Goal: Communication & Community: Answer question/provide support

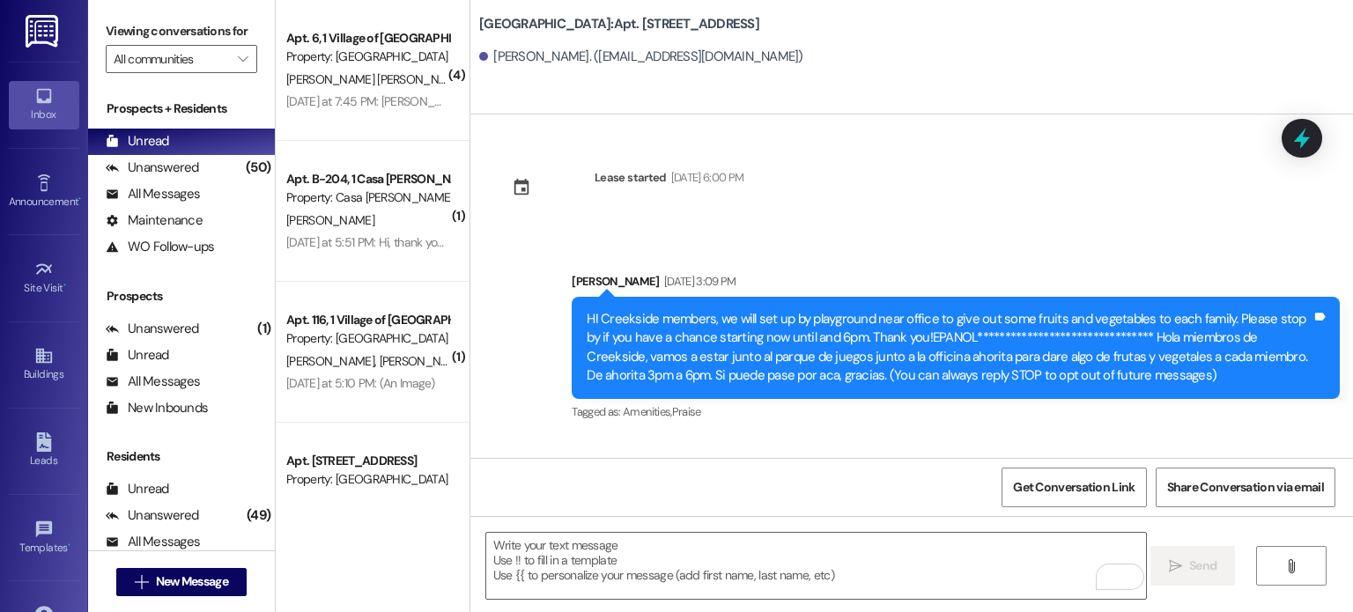
scroll to position [17334, 0]
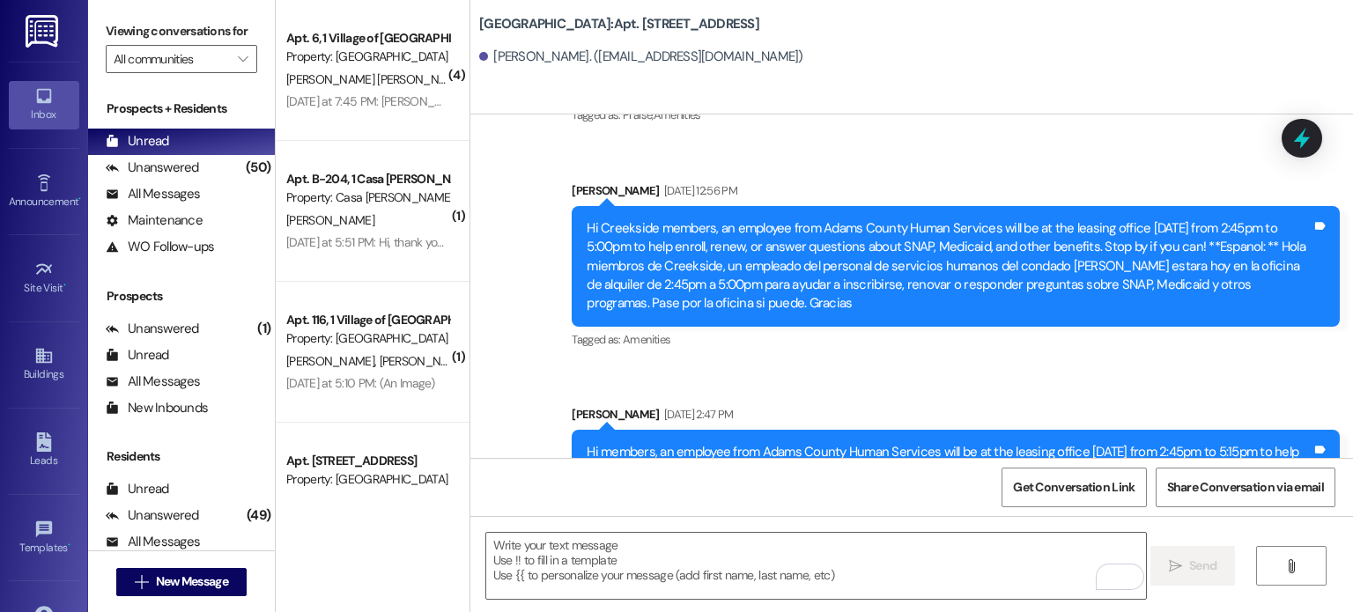
click at [43, 91] on icon at bounding box center [43, 95] width 19 height 19
click at [150, 56] on input "All communities" at bounding box center [171, 59] width 115 height 28
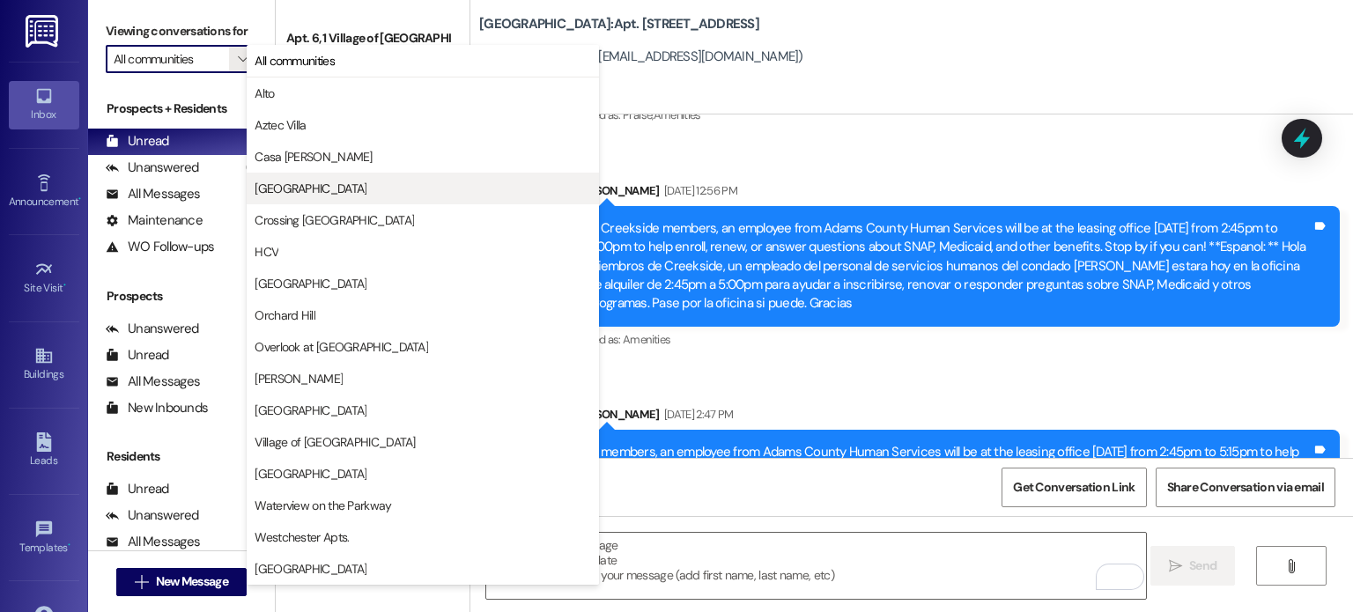
click at [300, 191] on span "[GEOGRAPHIC_DATA]" at bounding box center [311, 189] width 112 height 18
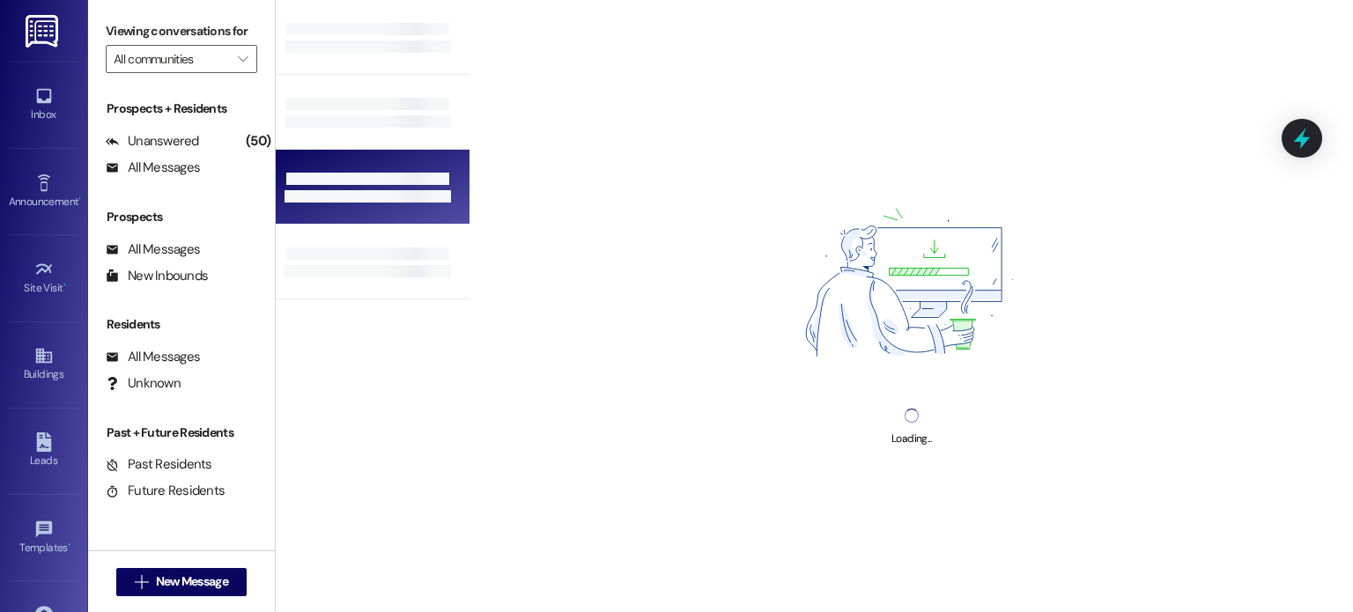
type input "[GEOGRAPHIC_DATA]"
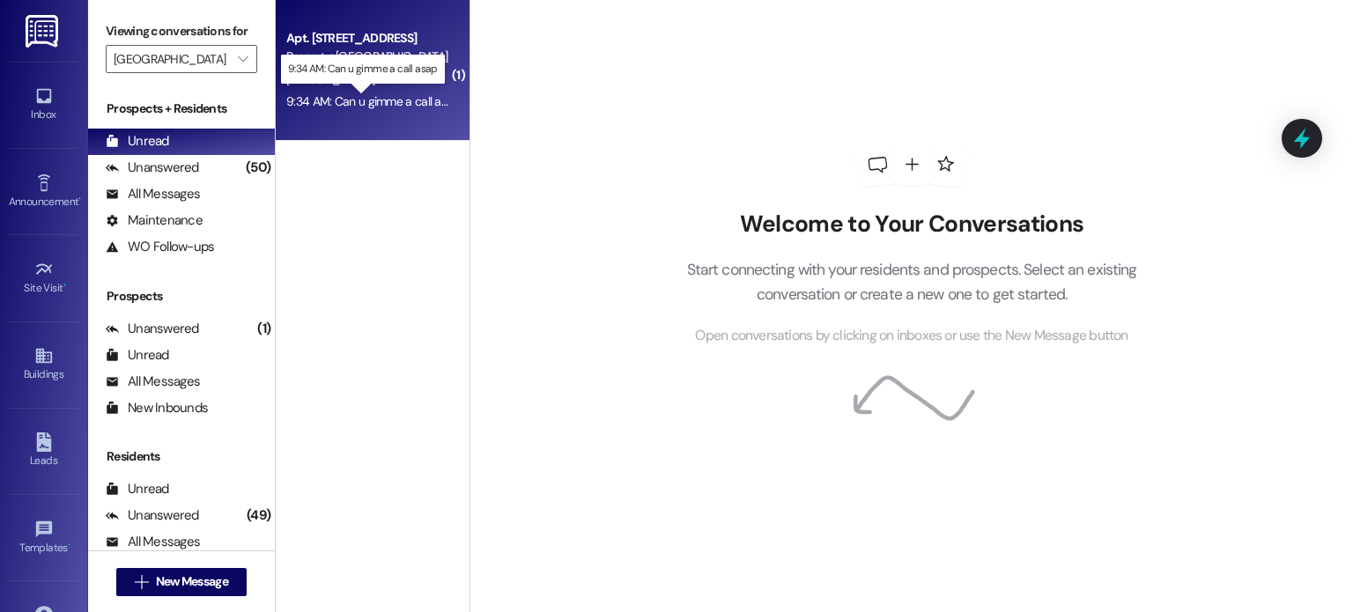
click at [357, 94] on div "9:34 AM: Can u gimme a call asap 9:34 AM: Can u gimme a call asap" at bounding box center [373, 101] width 174 height 16
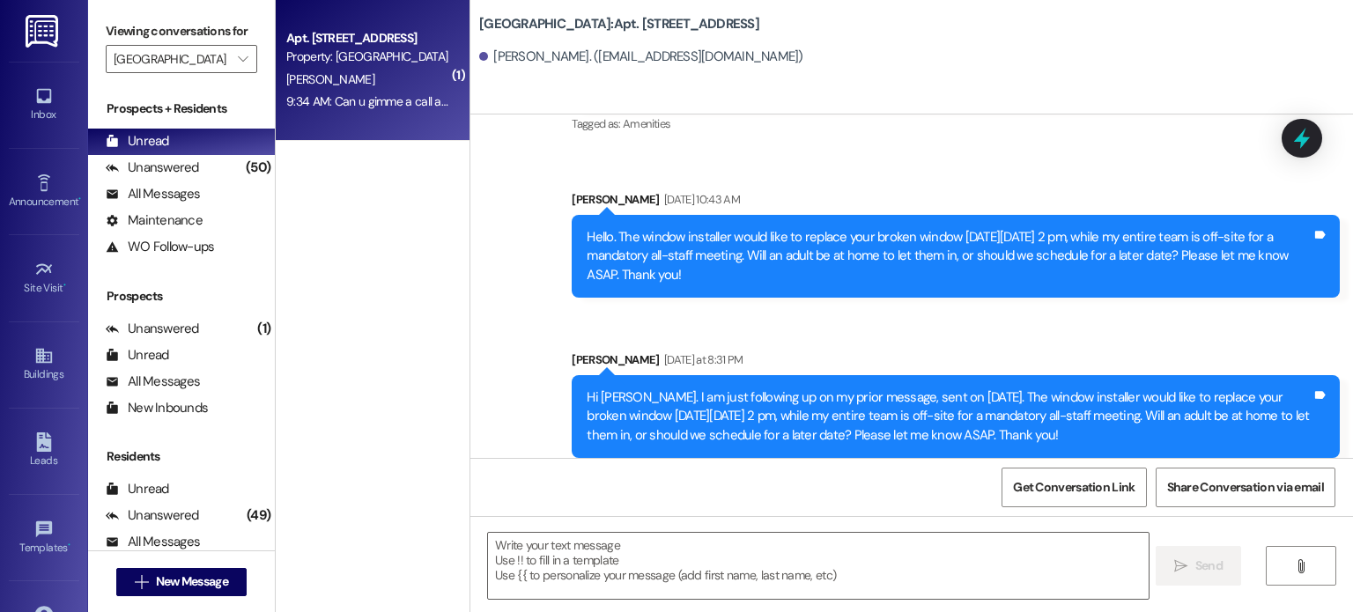
scroll to position [17769, 0]
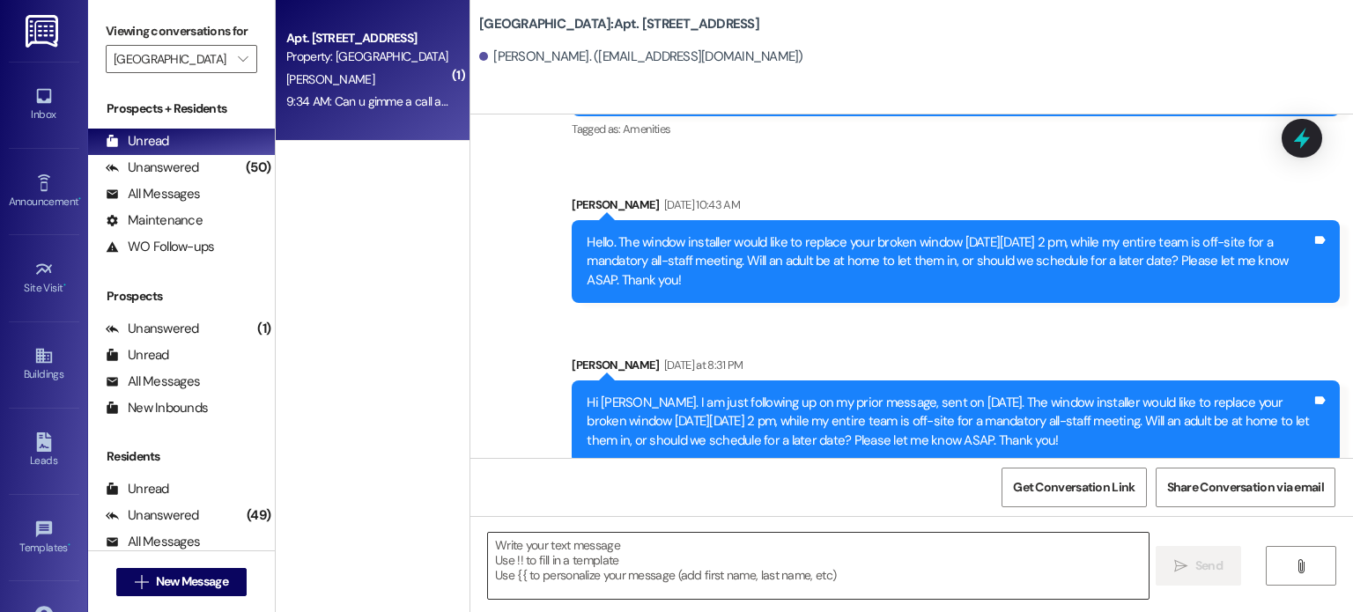
click at [596, 558] on textarea at bounding box center [818, 566] width 660 height 66
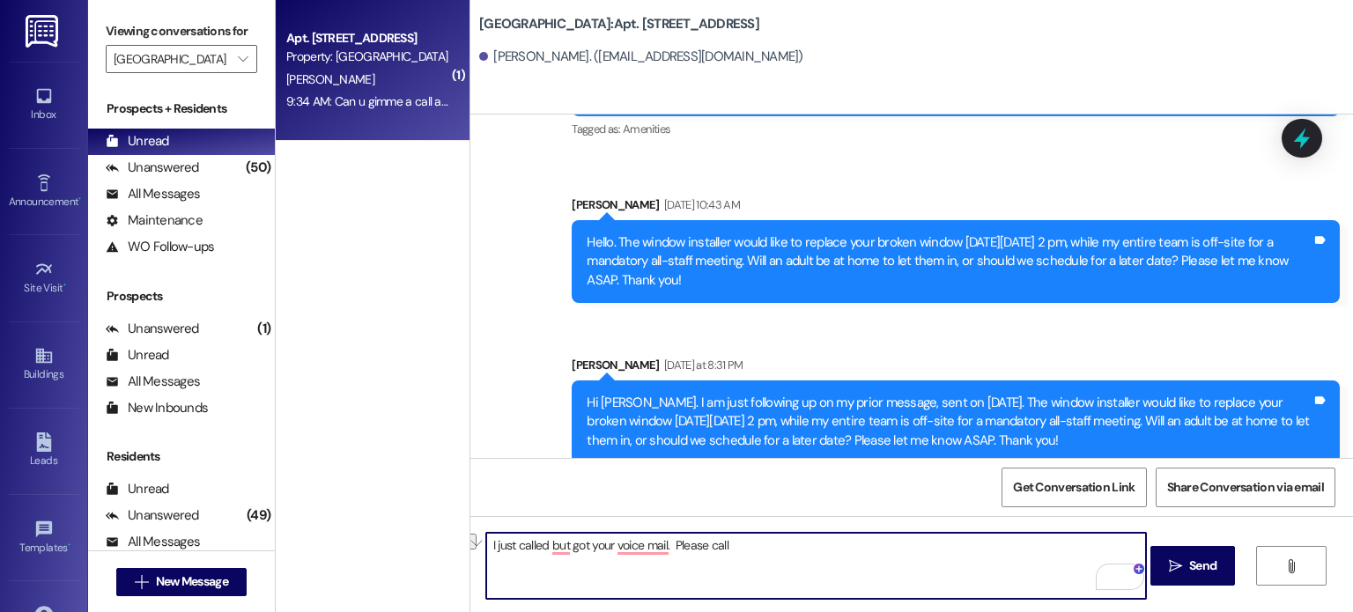
drag, startPoint x: 606, startPoint y: 542, endPoint x: 510, endPoint y: 552, distance: 96.5
click at [510, 552] on textarea "I just called but got your voice mail. Please call" at bounding box center [816, 566] width 660 height 66
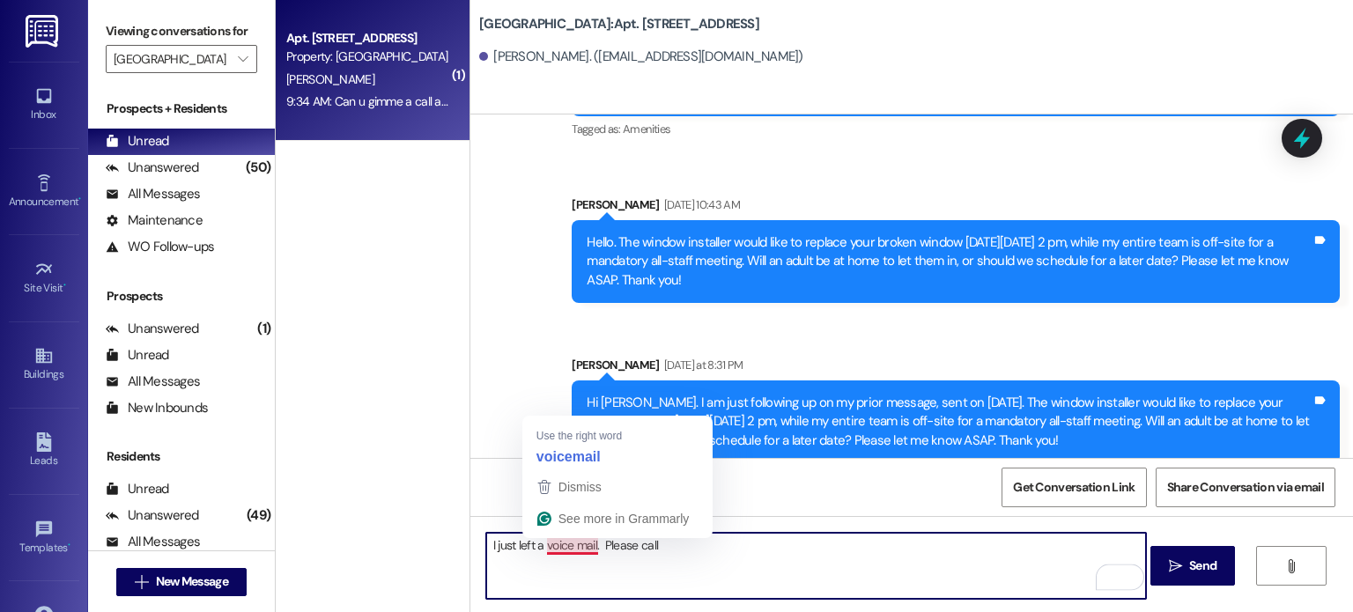
click at [587, 542] on textarea "I just left a voice mail. Please call" at bounding box center [816, 566] width 660 height 66
click at [566, 546] on textarea "I just left a voice mail. Please call" at bounding box center [816, 566] width 660 height 66
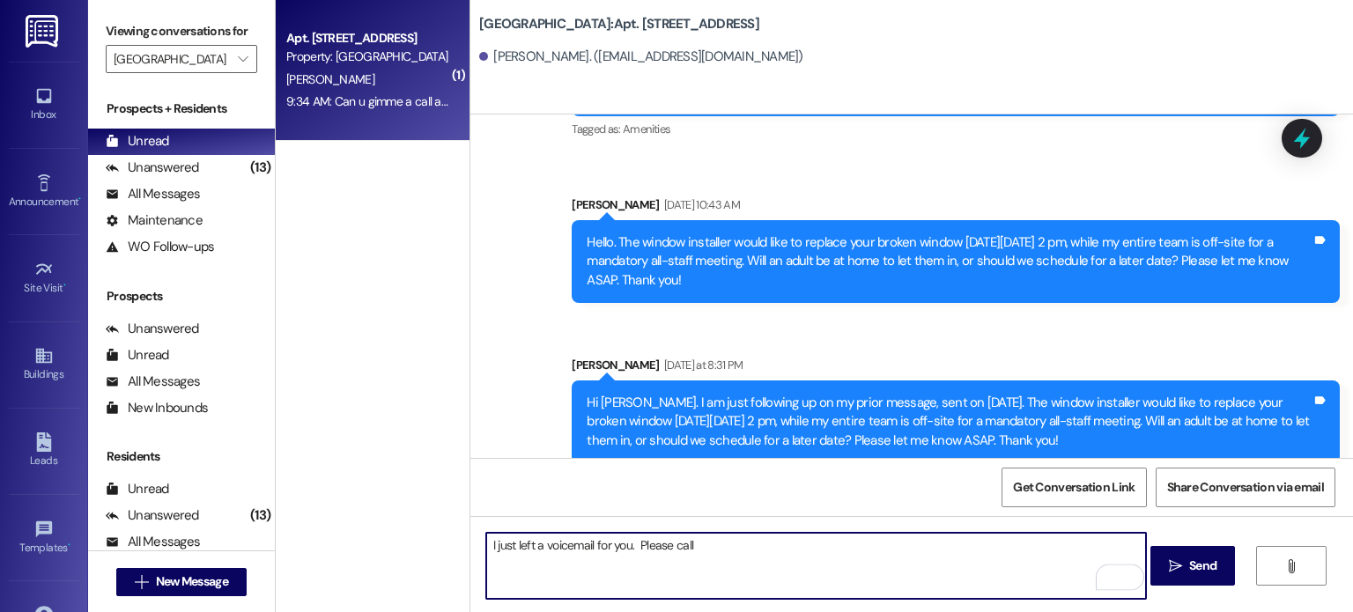
click at [705, 538] on textarea "I just left a voicemail for you. Please call" at bounding box center [816, 566] width 660 height 66
type textarea "I just left a voicemail for you. Please call back at your convenience. [PHONE_N…"
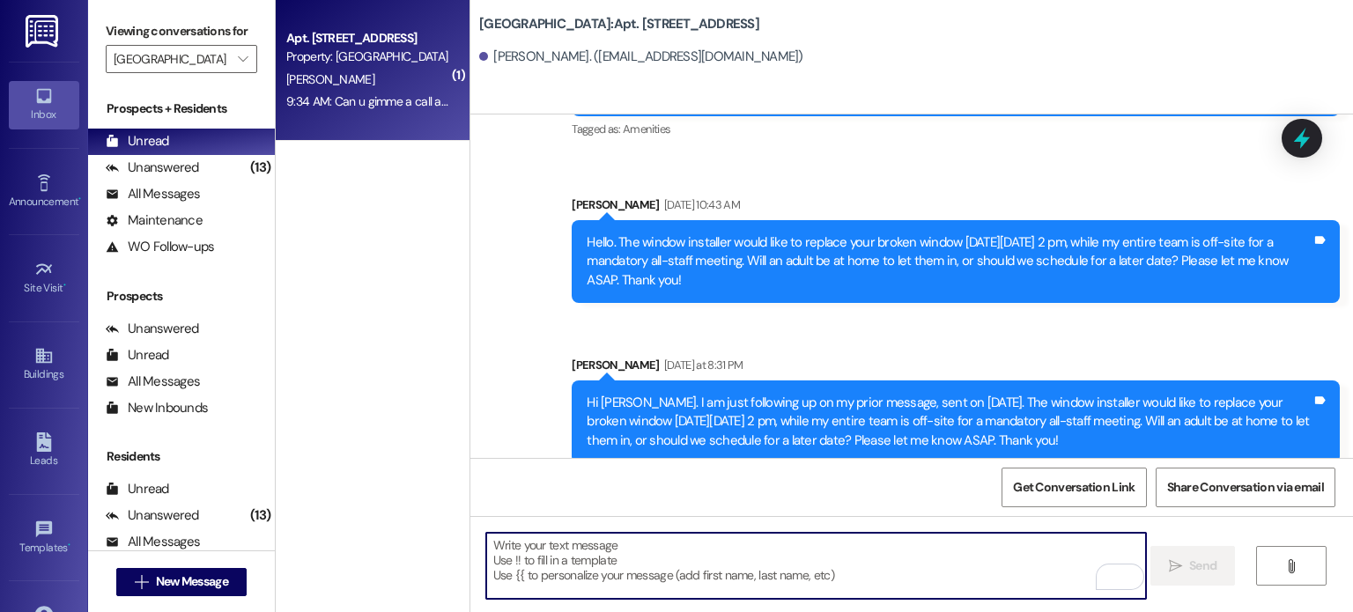
click at [44, 91] on icon at bounding box center [43, 95] width 19 height 19
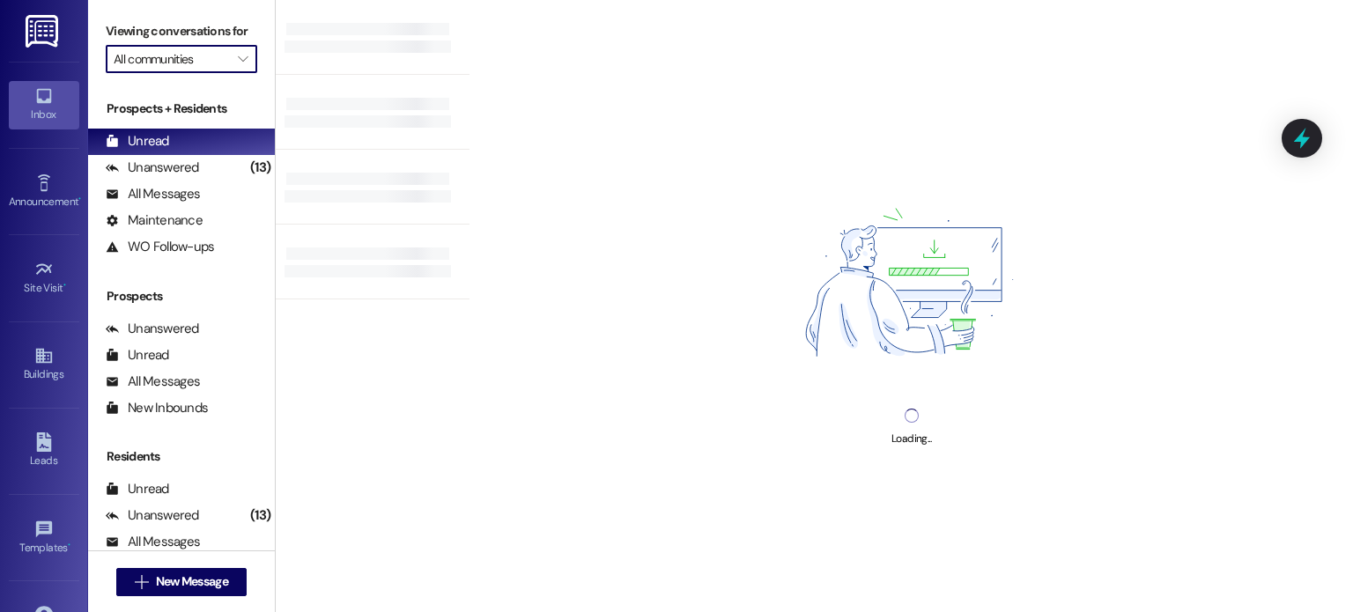
click at [205, 59] on input "All communities" at bounding box center [171, 59] width 115 height 28
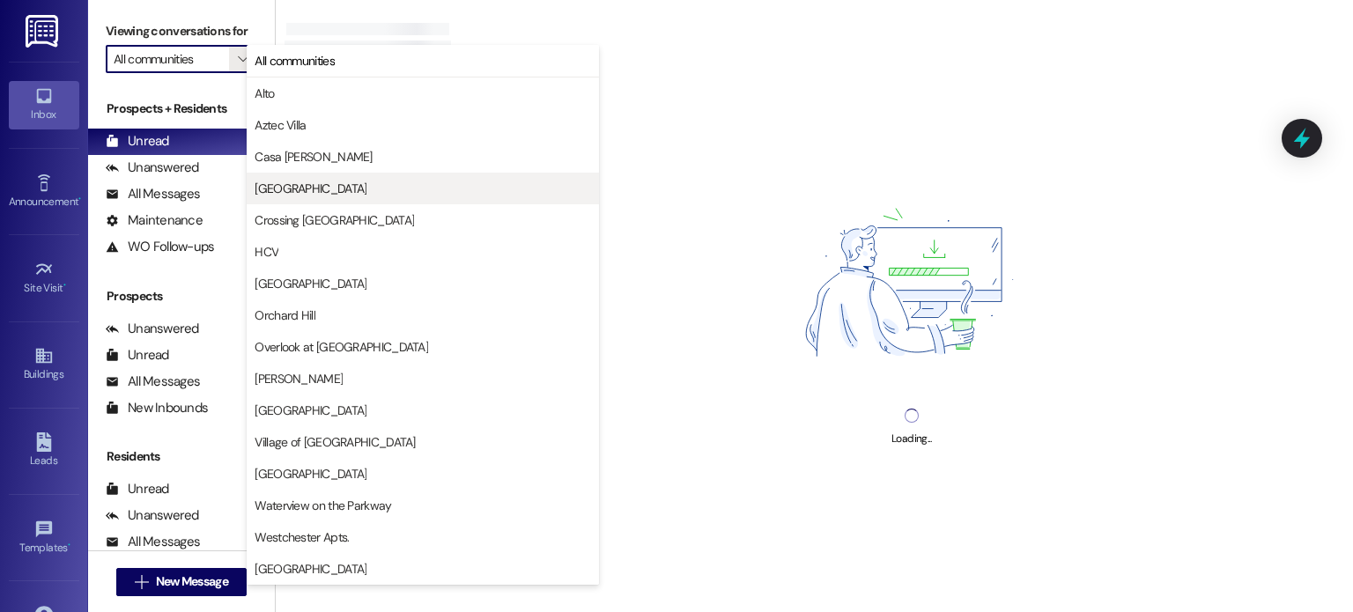
click at [292, 188] on span "[GEOGRAPHIC_DATA]" at bounding box center [311, 189] width 112 height 18
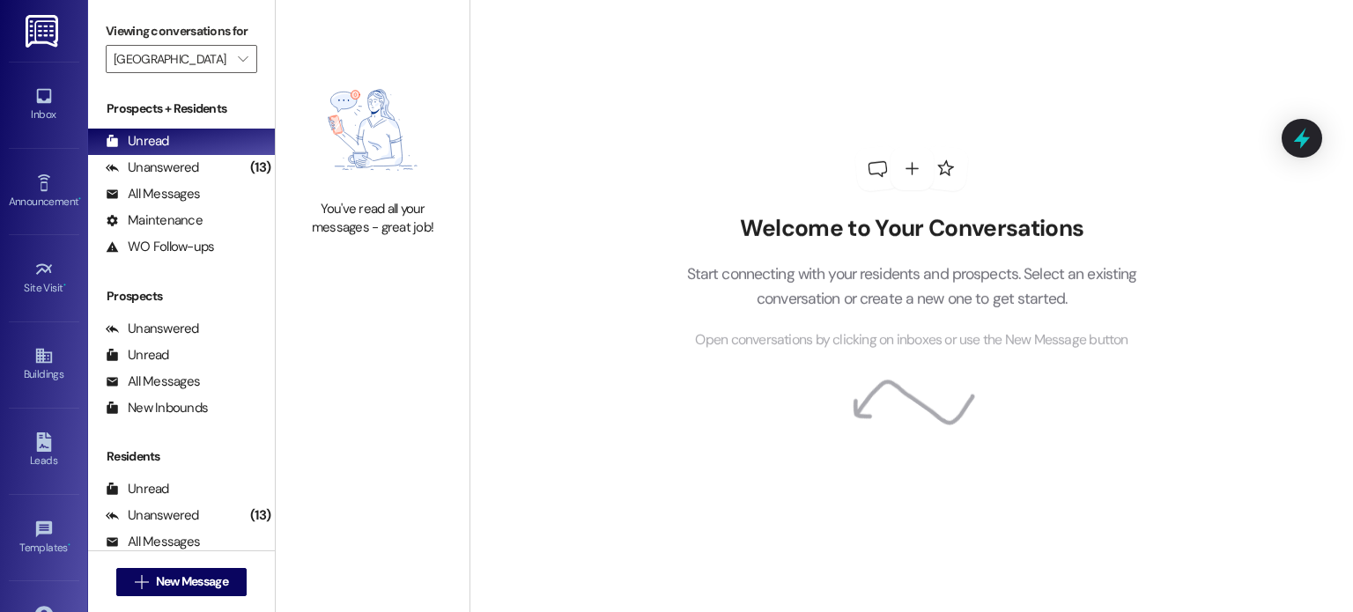
type input "[GEOGRAPHIC_DATA]"
